Goal: Transaction & Acquisition: Purchase product/service

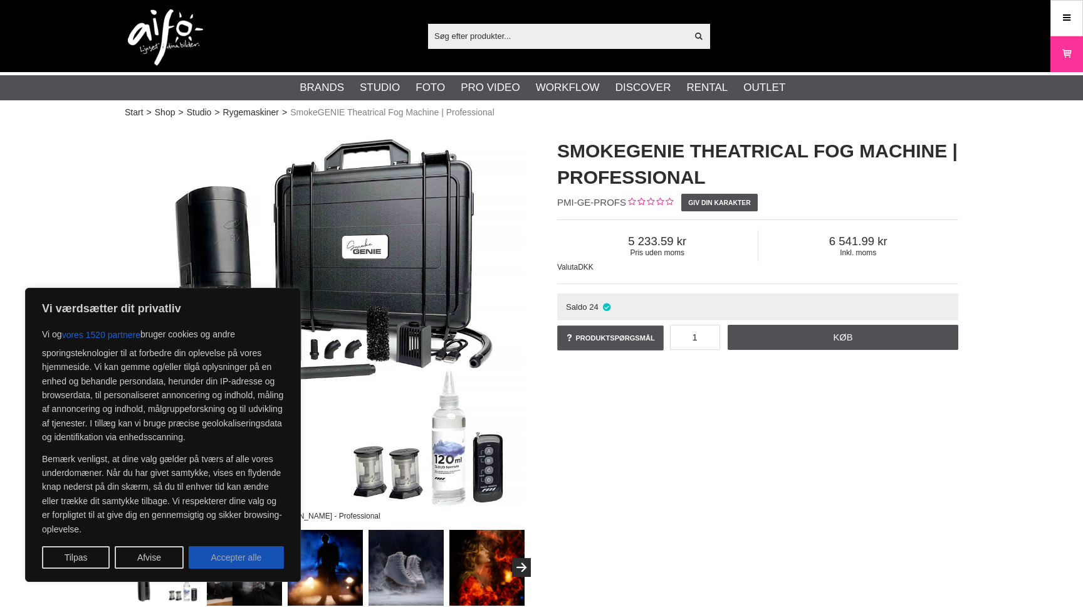
click at [251, 551] on button "Accepter alle" at bounding box center [236, 557] width 95 height 23
checkbox input "true"
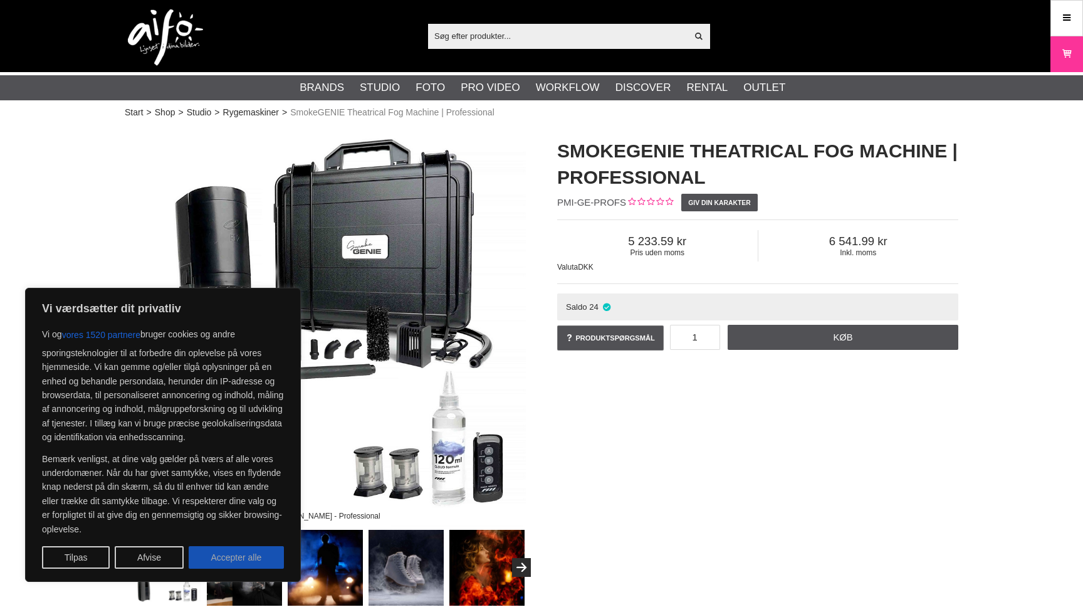
checkbox input "true"
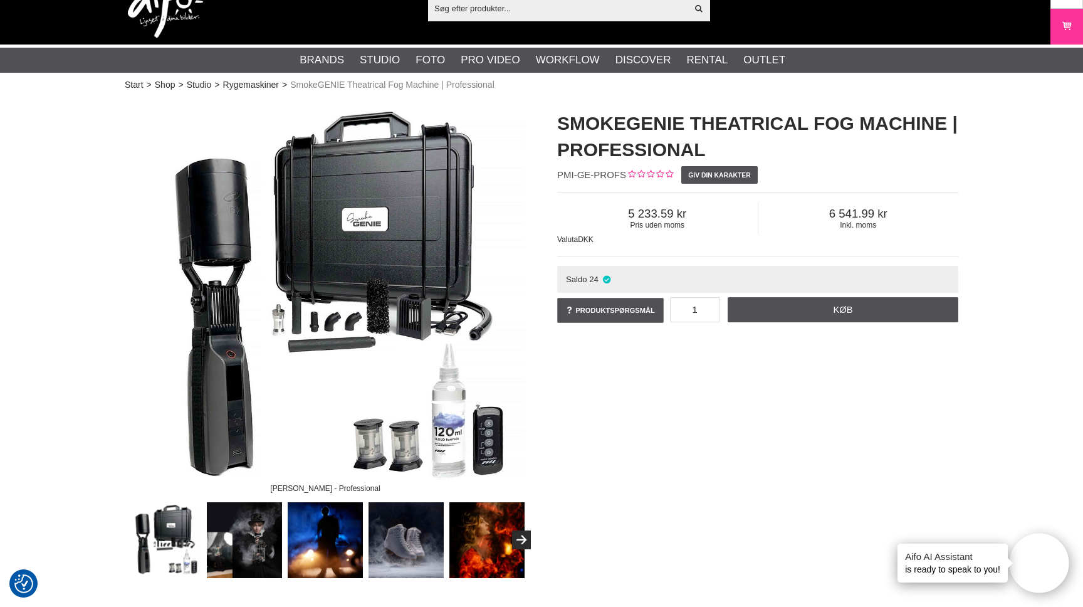
scroll to position [42, 0]
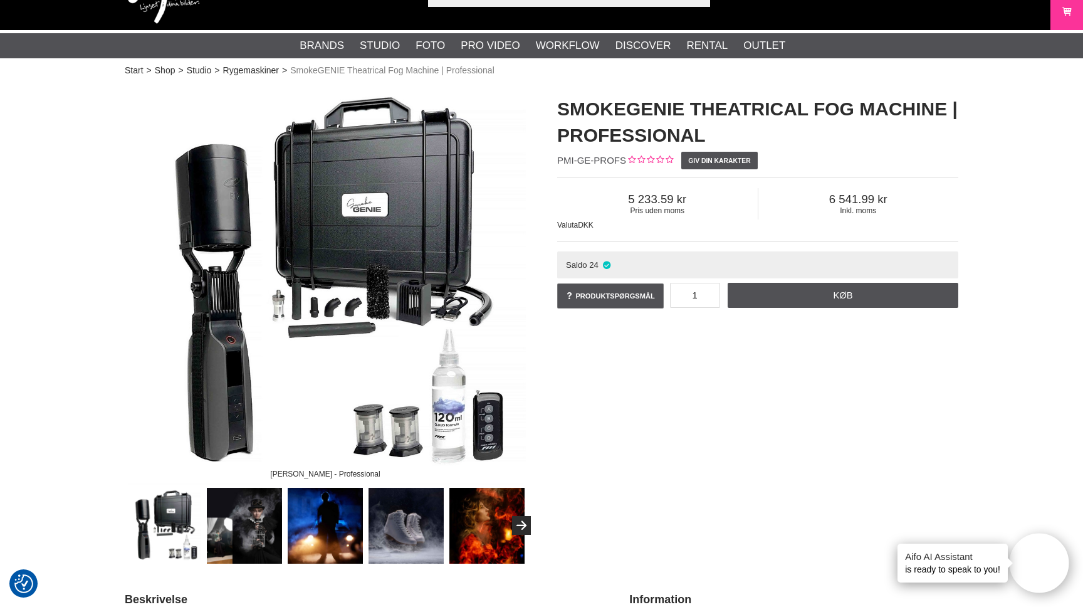
click at [236, 507] on img at bounding box center [245, 526] width 76 height 76
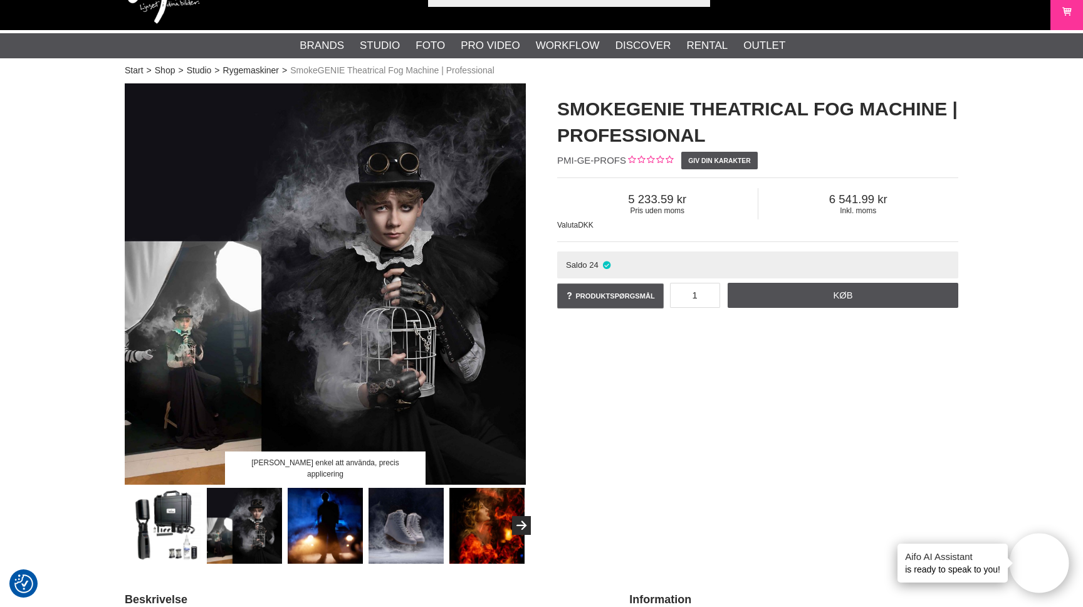
click at [342, 516] on img at bounding box center [326, 526] width 76 height 76
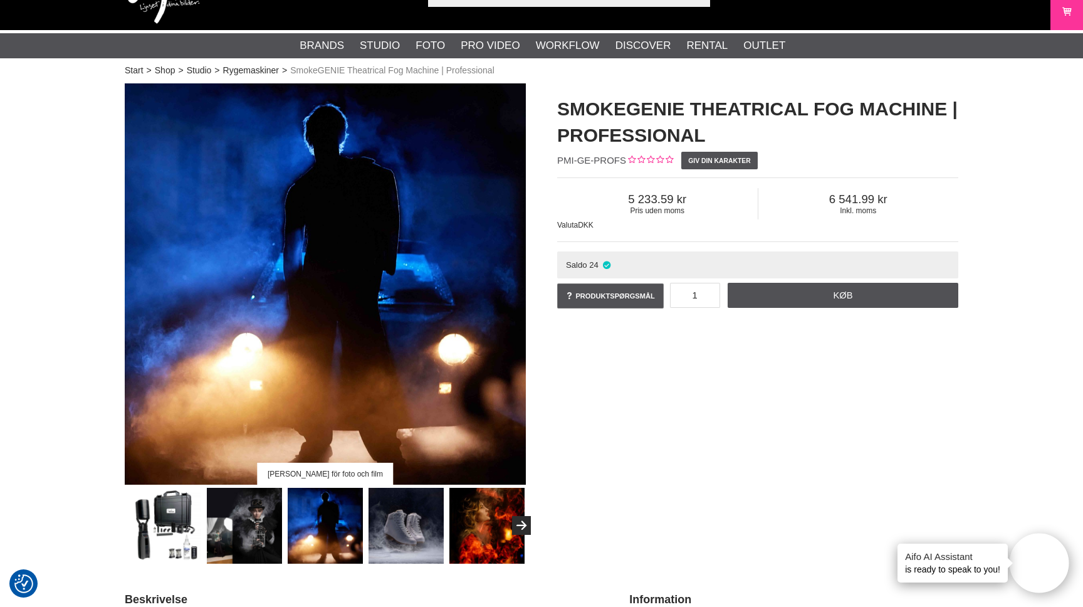
click at [385, 503] on img at bounding box center [406, 526] width 76 height 76
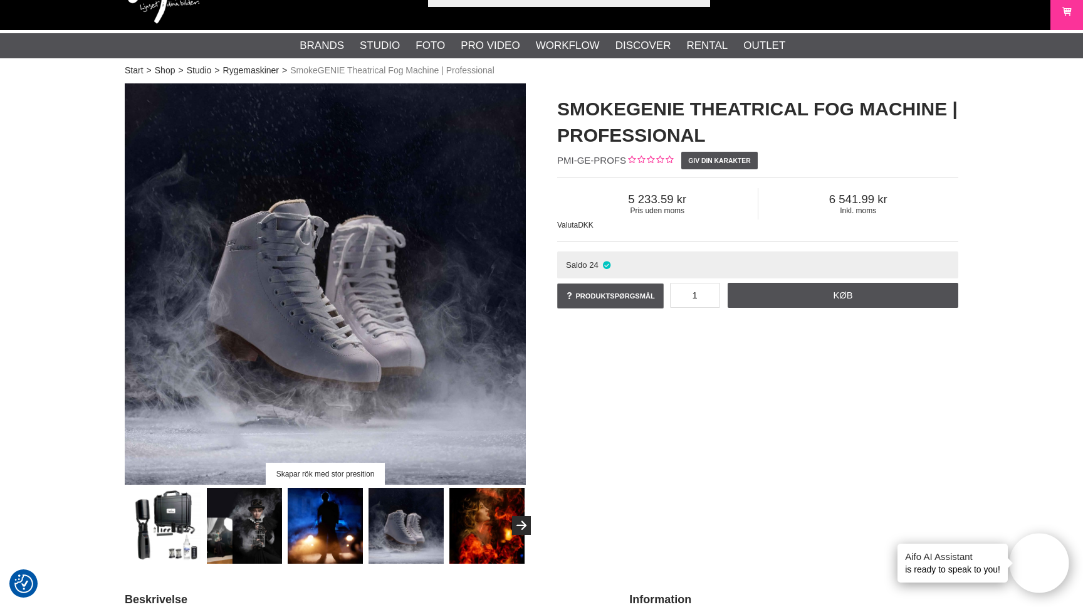
click at [449, 506] on img at bounding box center [487, 526] width 76 height 76
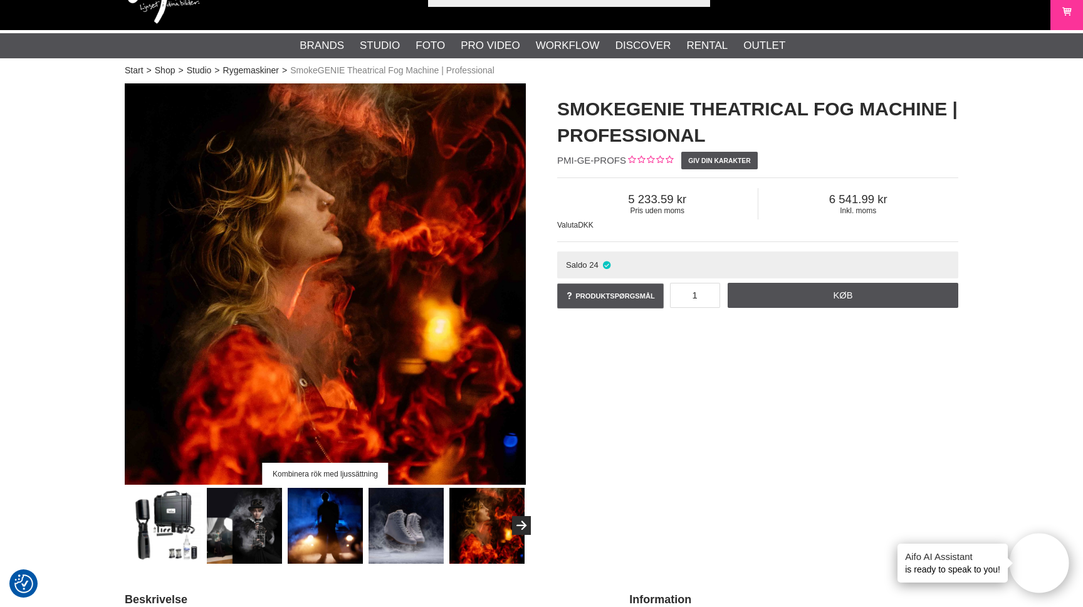
click at [177, 544] on img at bounding box center [164, 526] width 76 height 76
